Goal: Task Accomplishment & Management: Complete application form

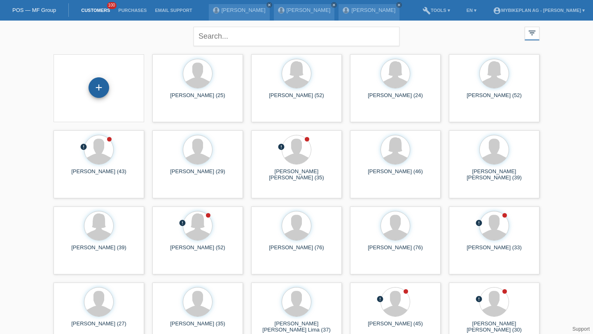
click at [105, 84] on div "+" at bounding box center [99, 88] width 20 height 14
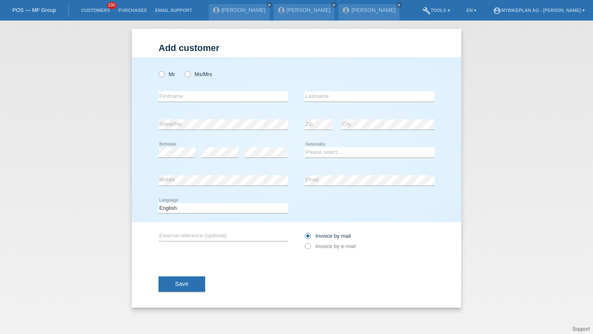
click at [164, 79] on div "Mr Ms/Mrs" at bounding box center [224, 74] width 130 height 17
click at [157, 70] on icon at bounding box center [157, 70] width 0 height 0
click at [164, 73] on input "Mr" at bounding box center [161, 73] width 5 height 5
radio input "true"
click at [174, 99] on input "text" at bounding box center [224, 96] width 130 height 10
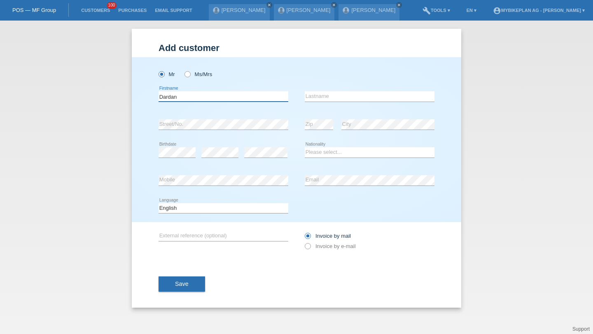
type input "Dardan"
type input "Osmani"
click at [324, 154] on select "Please select... Switzerland Austria Germany Liechtenstein ------------ Afghani…" at bounding box center [370, 152] width 130 height 10
select select "CH"
click at [320, 175] on div "error Email" at bounding box center [370, 181] width 130 height 28
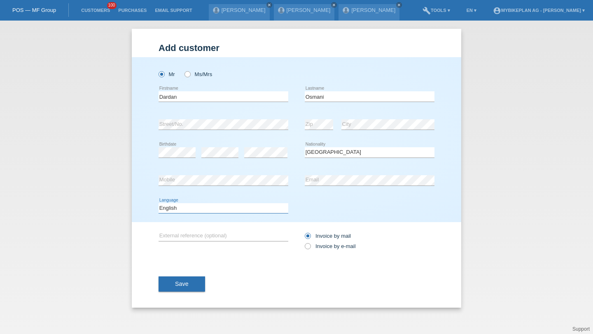
click at [255, 205] on select "Deutsch Français Italiano English" at bounding box center [224, 208] width 130 height 10
select select "de"
click at [313, 252] on div "Invoice by mail Invoice by e-mail" at bounding box center [370, 241] width 130 height 21
click at [303, 242] on icon at bounding box center [303, 242] width 0 height 0
click at [308, 245] on input "Invoice by e-mail" at bounding box center [307, 248] width 5 height 10
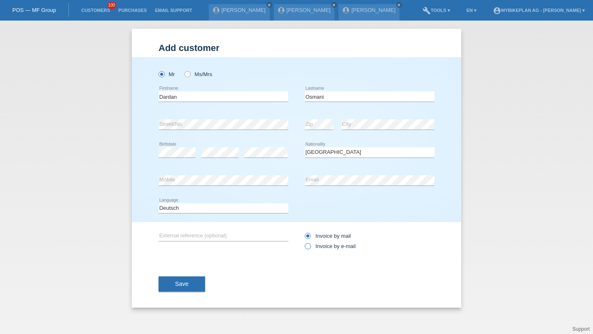
radio input "true"
click at [185, 291] on button "Save" at bounding box center [182, 285] width 47 height 16
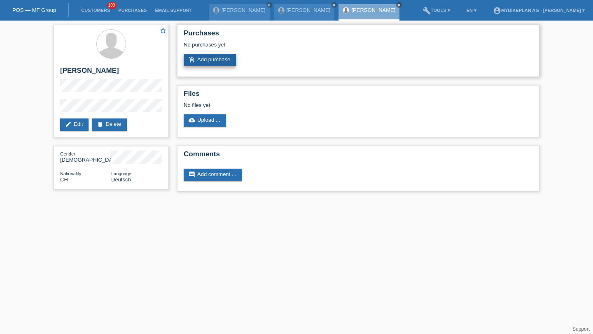
click at [211, 66] on link "add_shopping_cart Add purchase" at bounding box center [210, 60] width 52 height 12
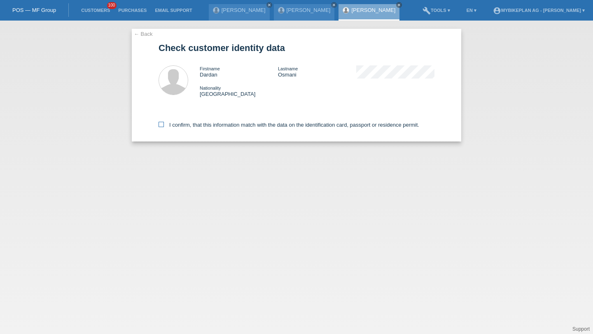
click at [203, 126] on label "I confirm, that this information match with the data on the identification card…" at bounding box center [289, 125] width 261 height 6
click at [164, 126] on input "I confirm, that this information match with the data on the identification card…" at bounding box center [161, 124] width 5 height 5
checkbox input "true"
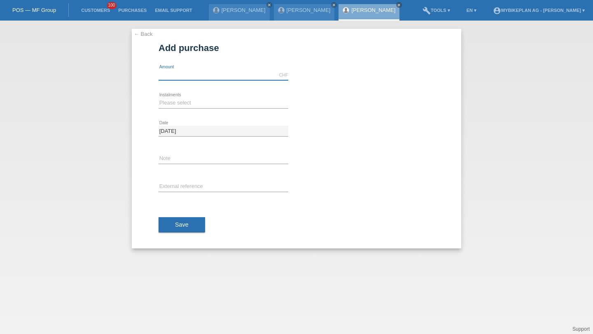
click at [176, 79] on input "text" at bounding box center [224, 75] width 130 height 10
type input "3600.00"
click at [171, 98] on select "Please select 6 instalments 12 instalments 18 instalments 24 instalments 36 ins…" at bounding box center [224, 103] width 130 height 10
select select "486"
click at [172, 188] on input "text" at bounding box center [224, 187] width 130 height 10
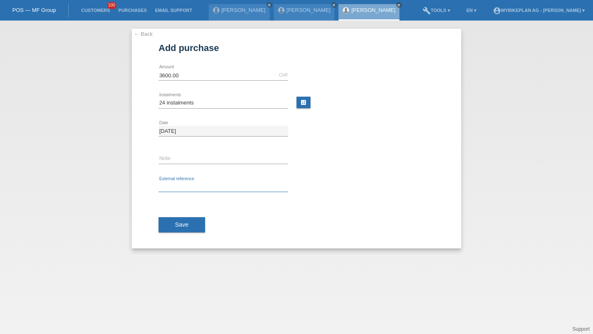
paste input "42405295276"
type input "42405295276"
click at [177, 222] on span "Save" at bounding box center [182, 225] width 14 height 7
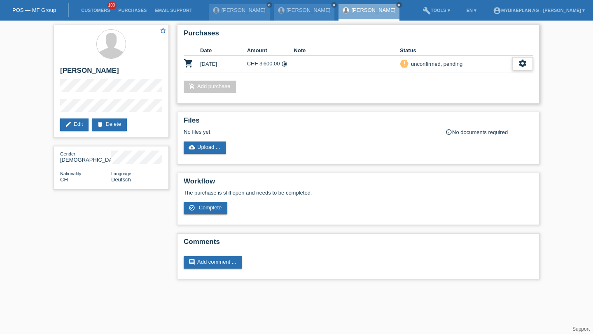
click at [523, 65] on icon "settings" at bounding box center [522, 63] width 9 height 9
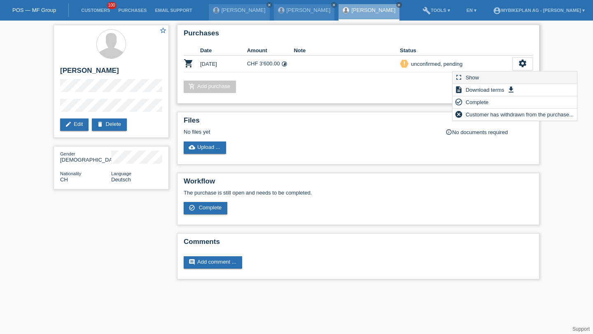
click at [497, 74] on div "fullscreen Show" at bounding box center [514, 78] width 124 height 12
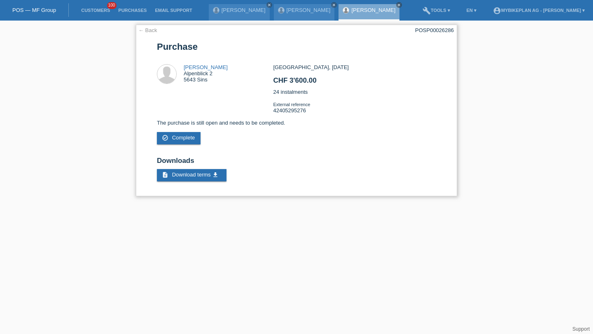
click at [443, 31] on div "POSP00026286" at bounding box center [434, 30] width 39 height 6
click at [442, 30] on div "POSP00026286" at bounding box center [434, 30] width 39 height 6
copy div "POSP00026286"
